Goal: Transaction & Acquisition: Purchase product/service

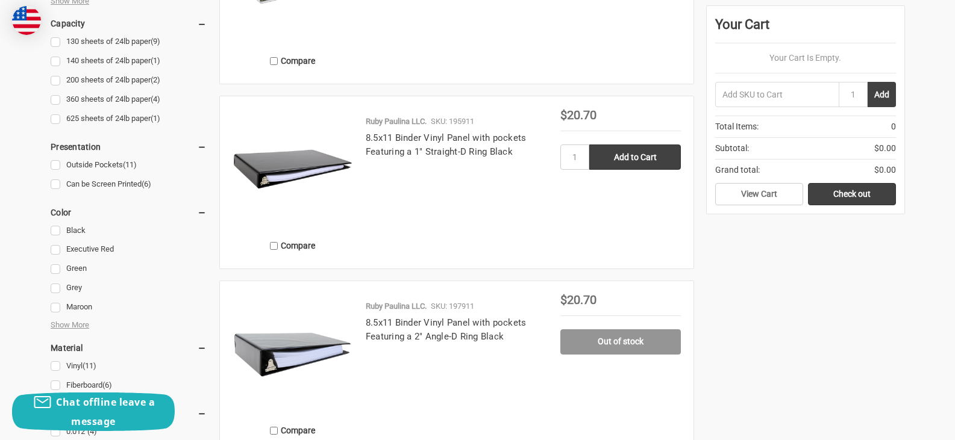
scroll to position [783, 0]
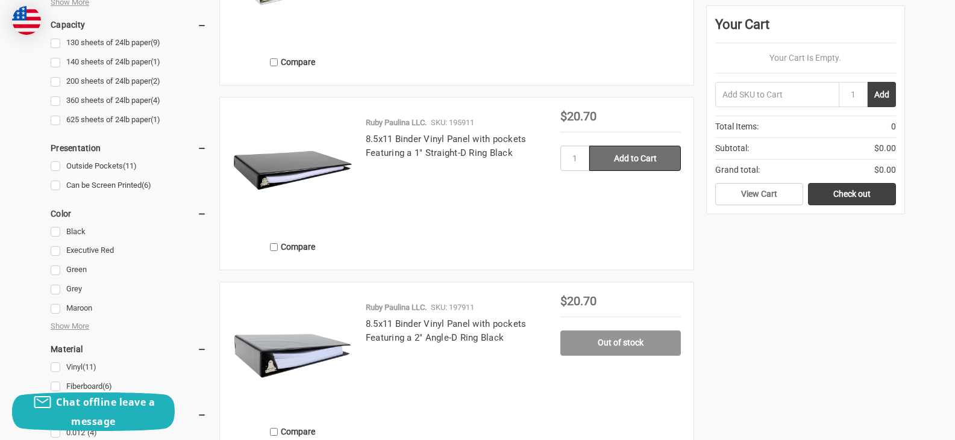
click at [639, 162] on input "Add to Cart" at bounding box center [635, 158] width 92 height 25
type input "Add to Cart"
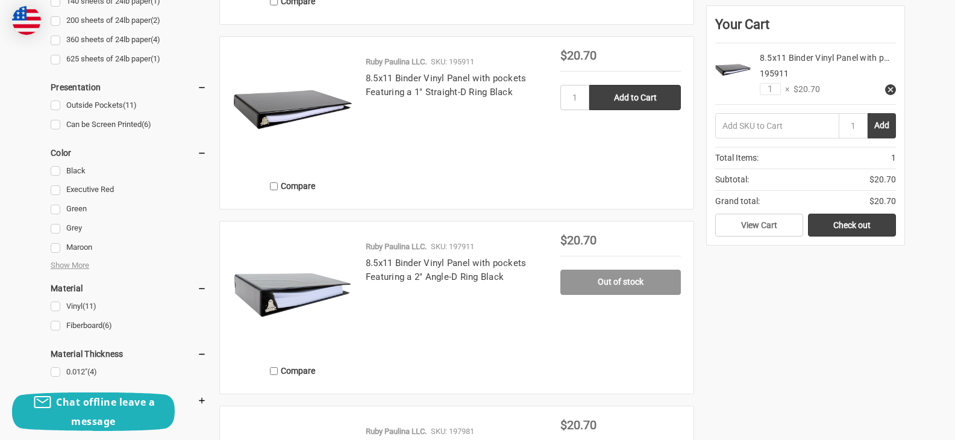
scroll to position [843, 0]
click at [63, 263] on span "Show More" at bounding box center [70, 266] width 39 height 12
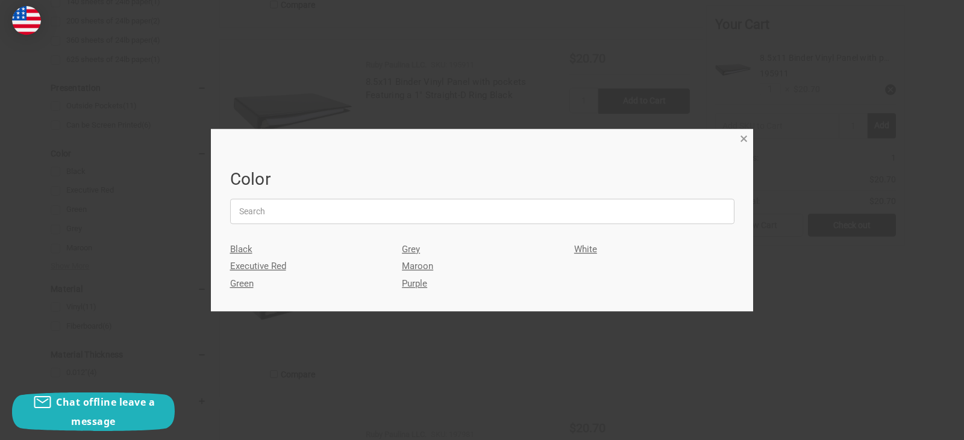
click at [741, 137] on span "×" at bounding box center [744, 139] width 8 height 17
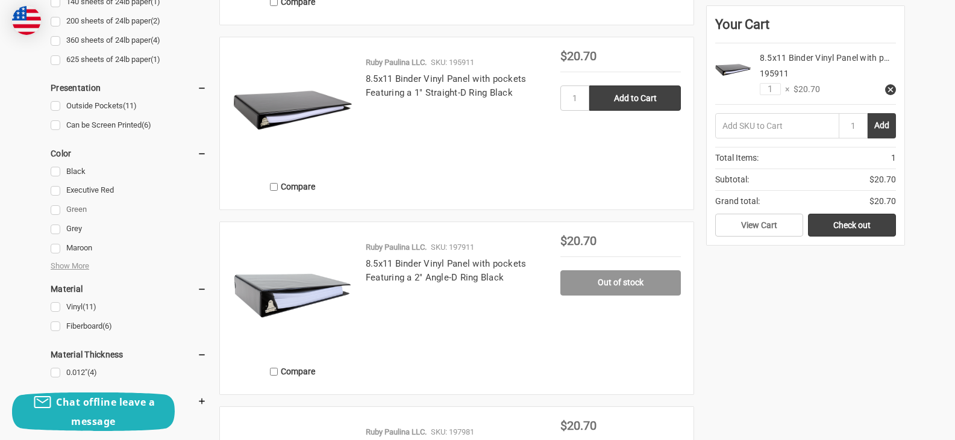
click at [51, 206] on link "Green" at bounding box center [129, 210] width 156 height 16
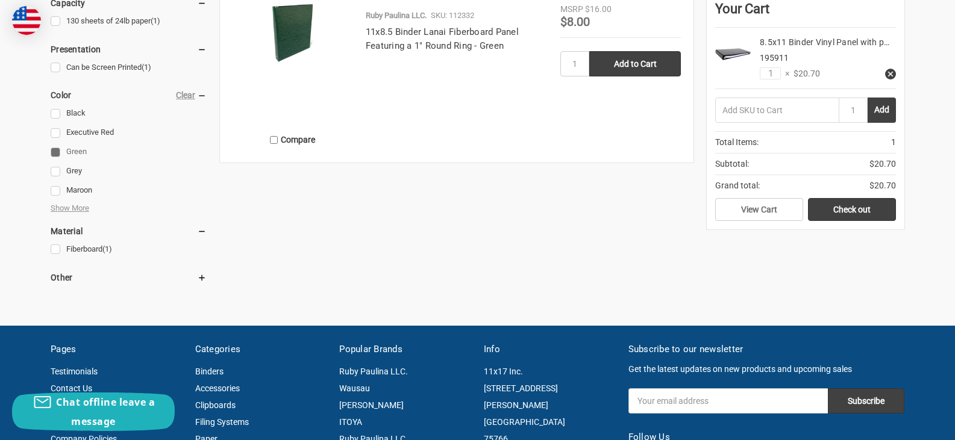
scroll to position [542, 0]
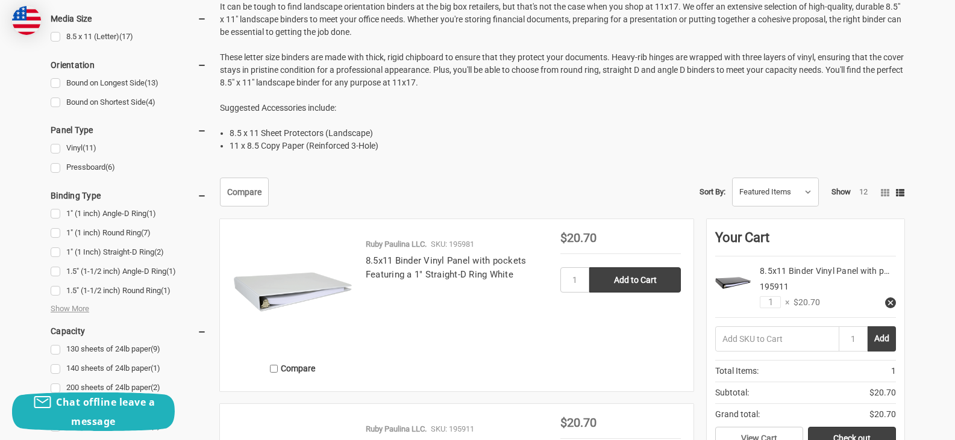
scroll to position [482, 0]
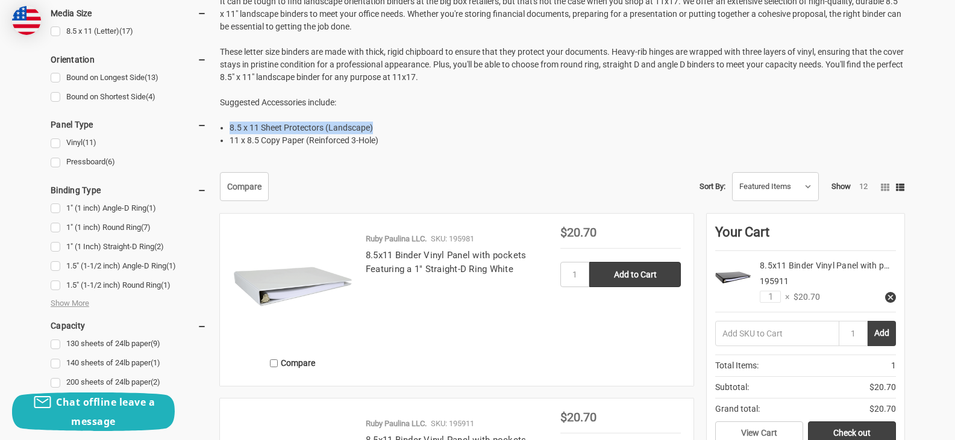
drag, startPoint x: 229, startPoint y: 127, endPoint x: 376, endPoint y: 128, distance: 147.0
click at [376, 128] on li "8.5 x 11 Sheet Protectors (Landscape)" at bounding box center [566, 128] width 675 height 13
copy li "8.5 x 11 Sheet Protectors (Landscape)"
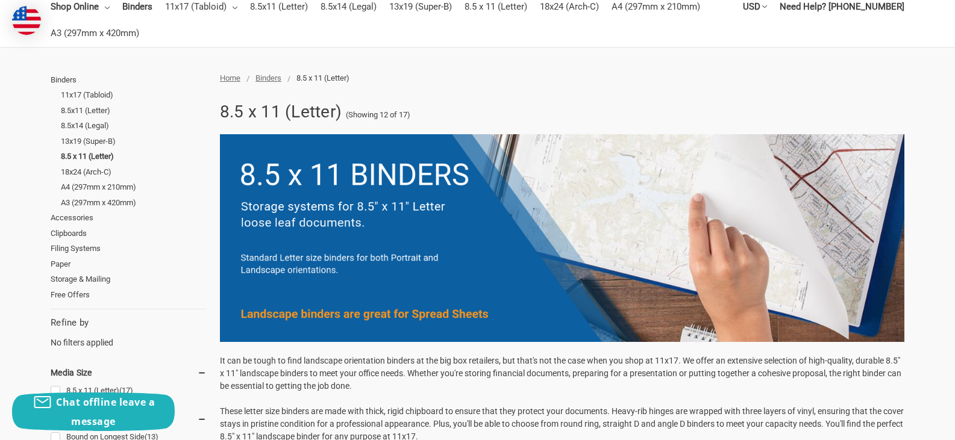
scroll to position [0, 0]
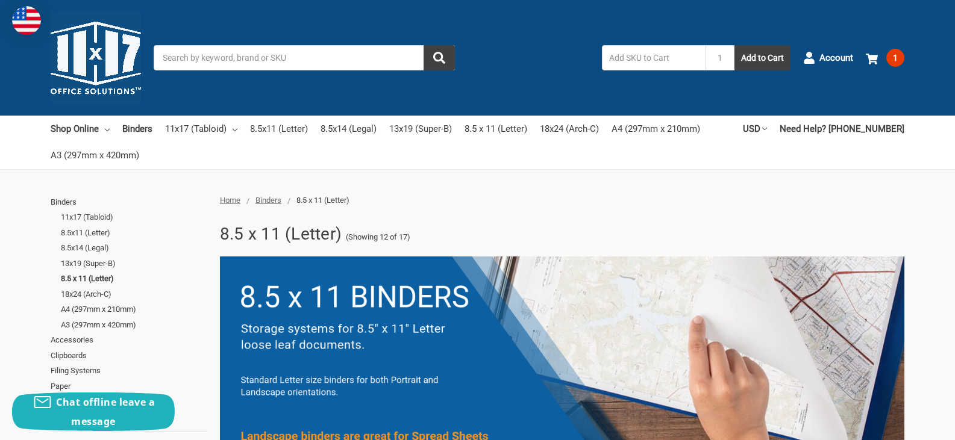
click at [269, 57] on input "Search" at bounding box center [304, 57] width 301 height 25
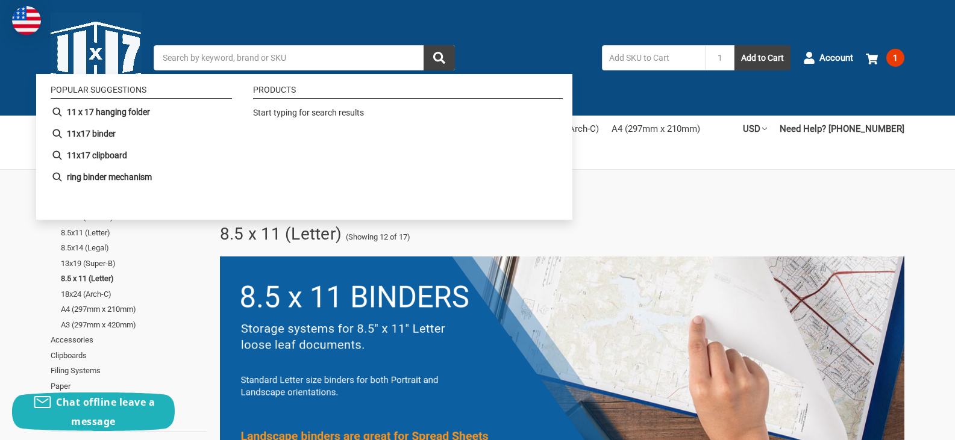
paste input "8.5 x 11 Sheet Protectors (Landscape)"
type input "8.5 x 11 Sheet Protectors (Landscape)"
click at [438, 57] on icon "submit" at bounding box center [439, 58] width 12 height 12
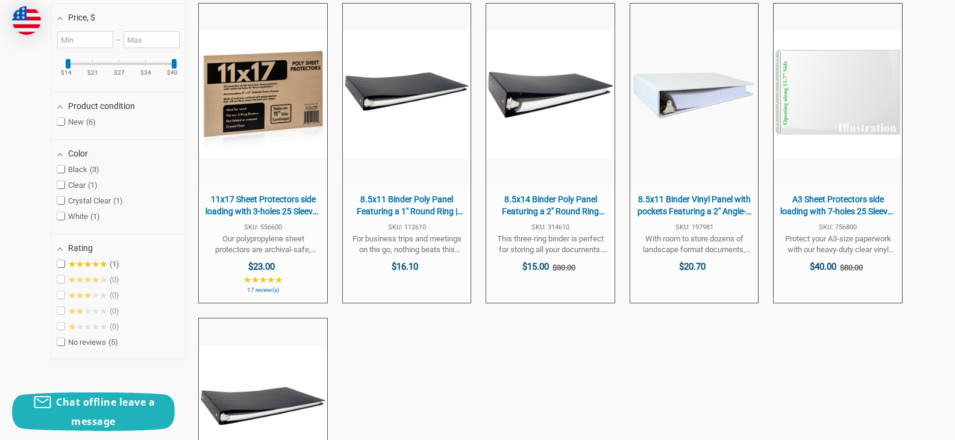
scroll to position [361, 0]
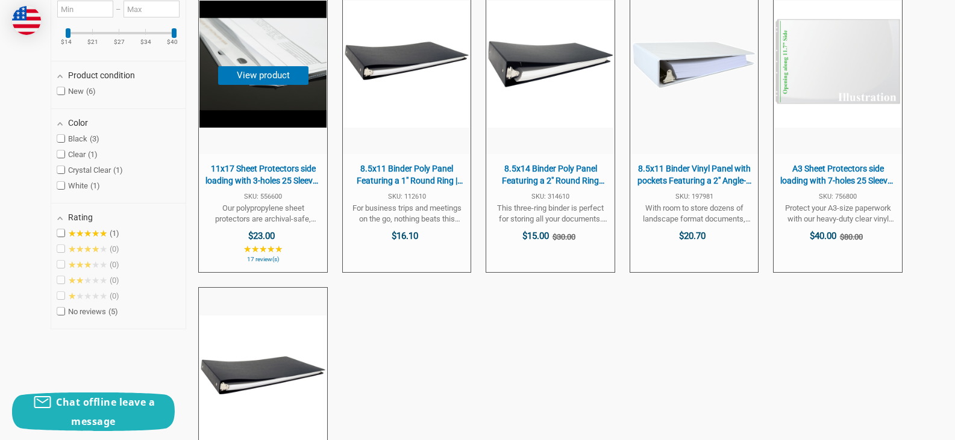
click at [252, 172] on span "11x17 Sheet Protectors side loading with 3-holes 25 Sleeves Durable Archival sa…" at bounding box center [263, 174] width 116 height 23
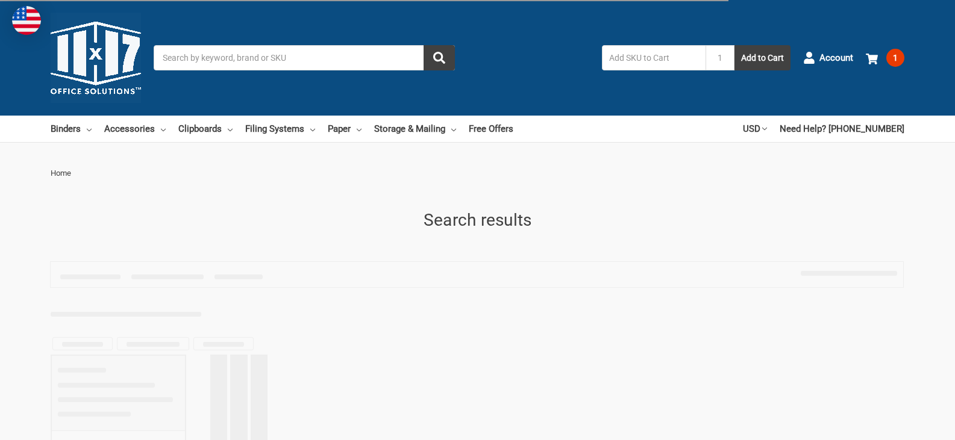
type input "8.5 x 11 Sheet Protectors (Landscape)"
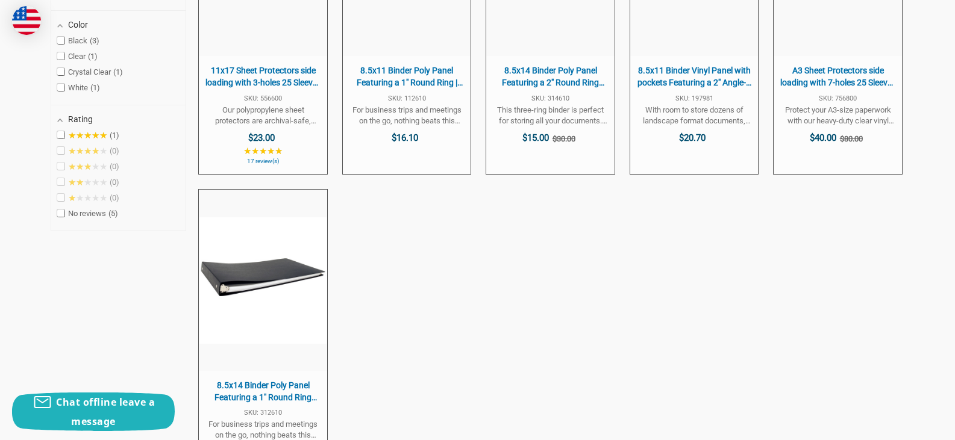
scroll to position [301, 0]
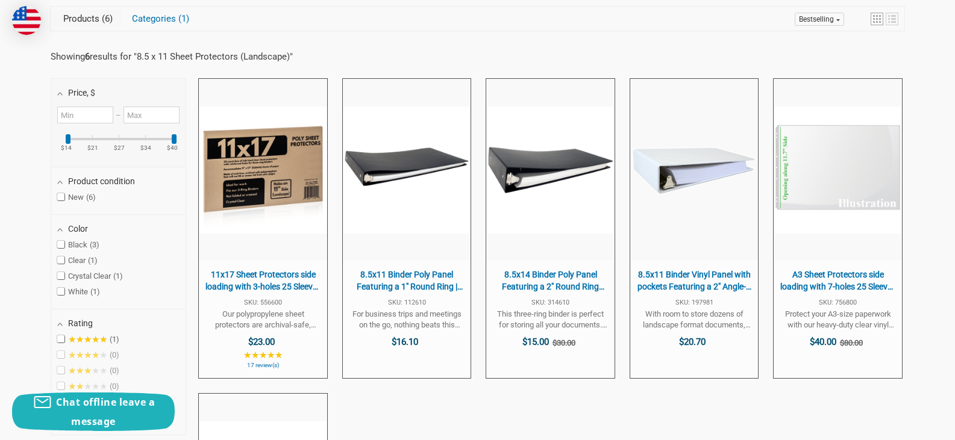
scroll to position [60, 0]
